Goal: Navigation & Orientation: Find specific page/section

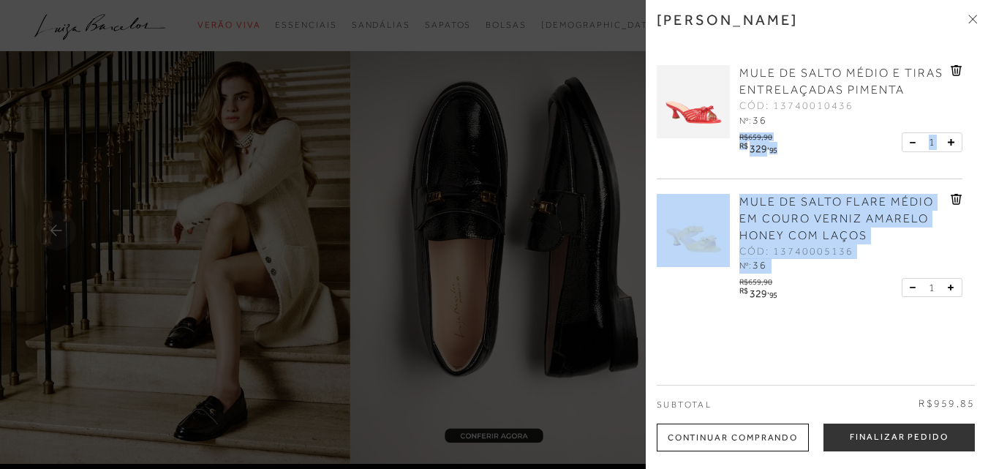
drag, startPoint x: 977, startPoint y: 99, endPoint x: 954, endPoint y: 205, distance: 107.9
click at [969, 183] on div "[PERSON_NAME] MULE DE SALTO MÉDIO E TIRAS ENTRELAÇADAS PIMENTA CÓD: 13740010436…" at bounding box center [817, 234] width 342 height 469
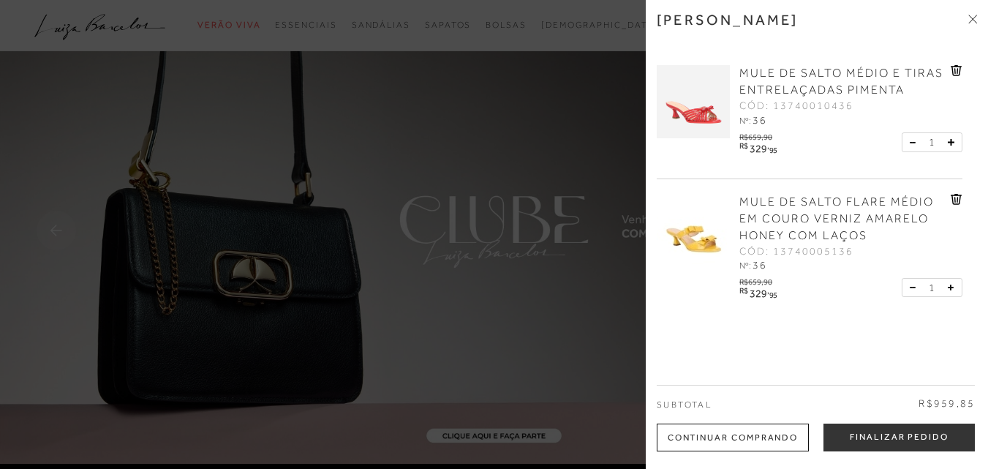
drag, startPoint x: 499, startPoint y: 308, endPoint x: 529, endPoint y: 312, distance: 30.2
click at [500, 308] on div at bounding box center [494, 234] width 988 height 469
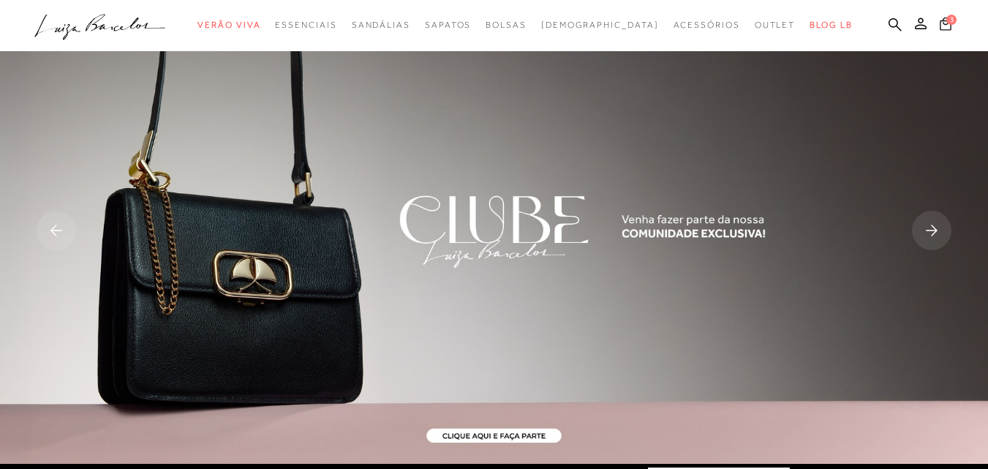
click at [940, 29] on icon at bounding box center [946, 24] width 12 height 14
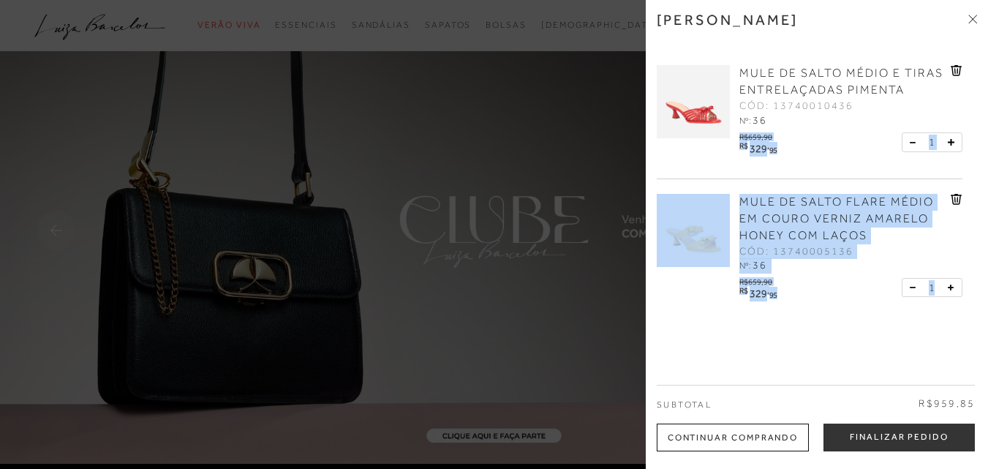
drag, startPoint x: 978, startPoint y: 99, endPoint x: 946, endPoint y: 305, distance: 208.6
click at [948, 301] on div "[PERSON_NAME] MULE DE SALTO MÉDIO E TIRAS ENTRELAÇADAS PIMENTA CÓD: 13740010436…" at bounding box center [817, 234] width 342 height 469
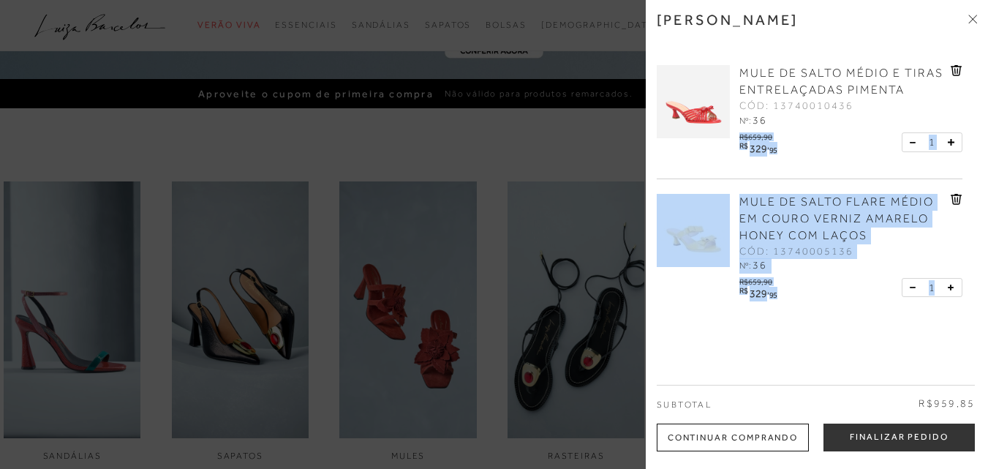
scroll to position [512, 0]
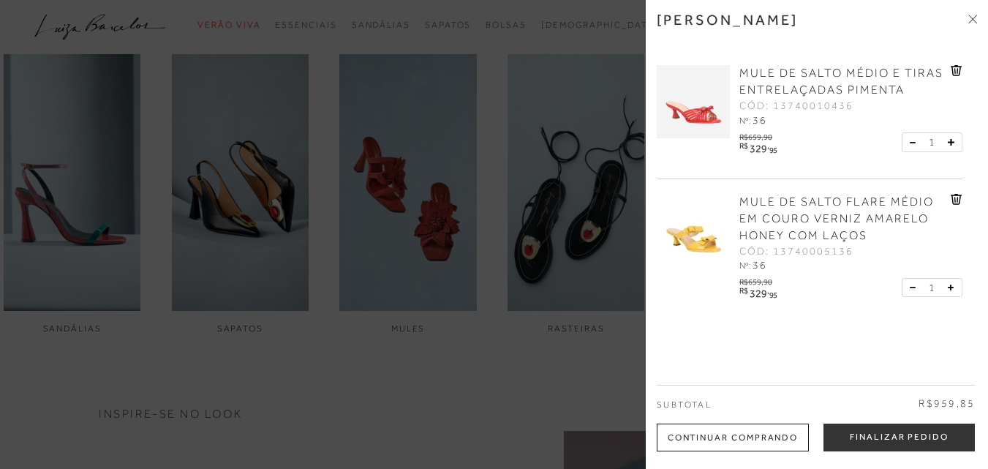
click at [857, 334] on div "[PERSON_NAME] MULE DE SALTO MÉDIO E TIRAS ENTRELAÇADAS PIMENTA CÓD: 13740010436…" at bounding box center [817, 234] width 342 height 469
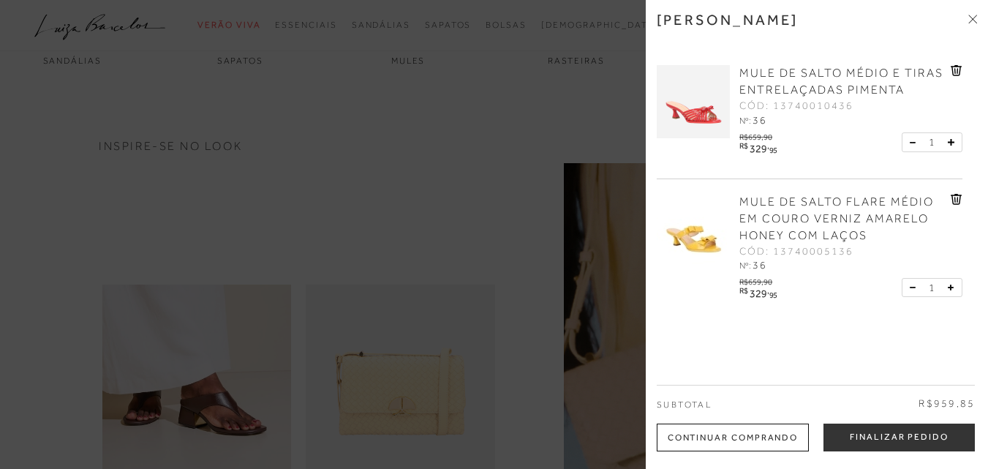
scroll to position [805, 0]
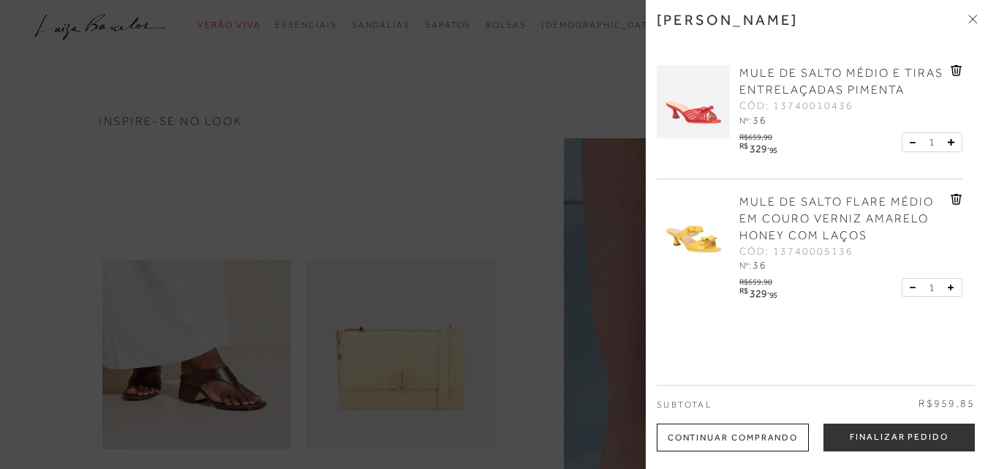
click at [971, 17] on icon at bounding box center [971, 17] width 4 height 4
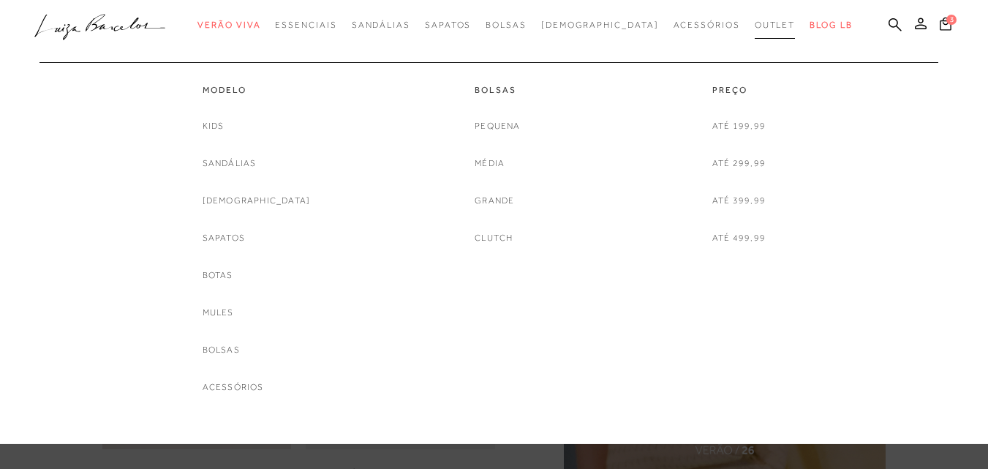
click at [755, 23] on span "Outlet" at bounding box center [775, 25] width 41 height 10
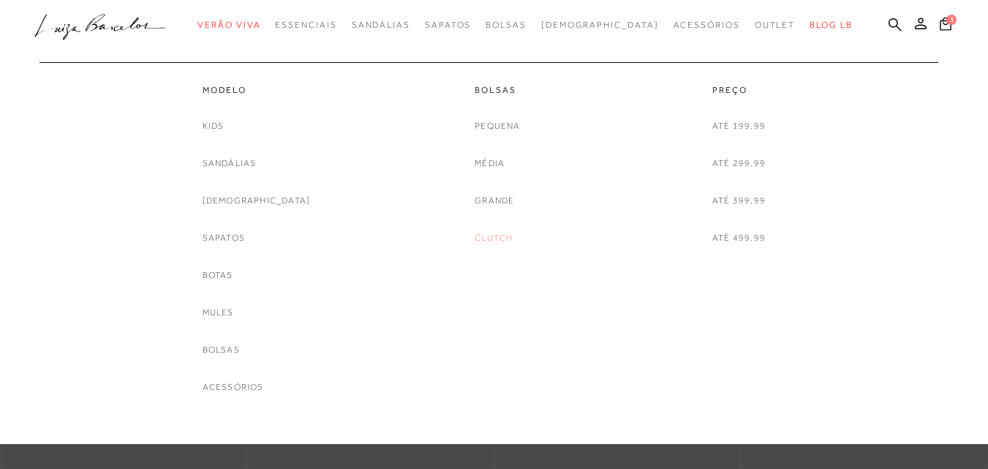
click at [503, 233] on link "Clutch" at bounding box center [494, 237] width 38 height 15
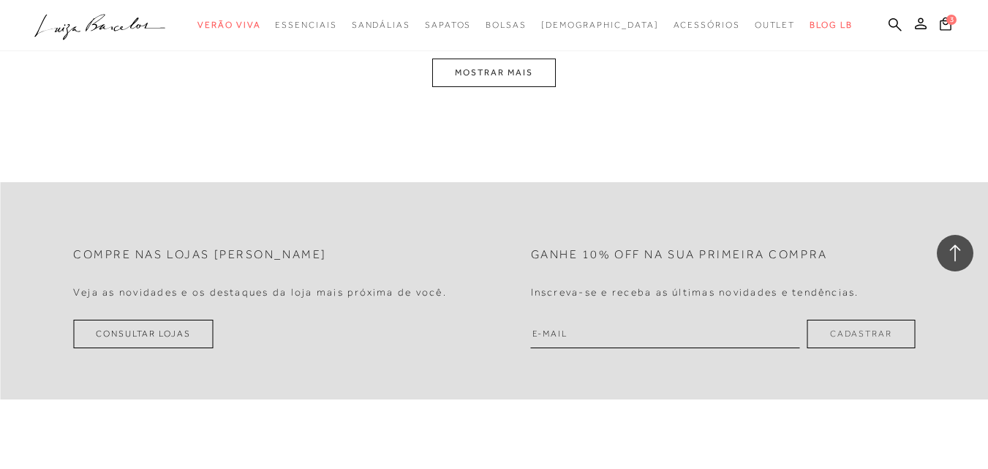
scroll to position [2926, 0]
